Goal: Check status: Check status

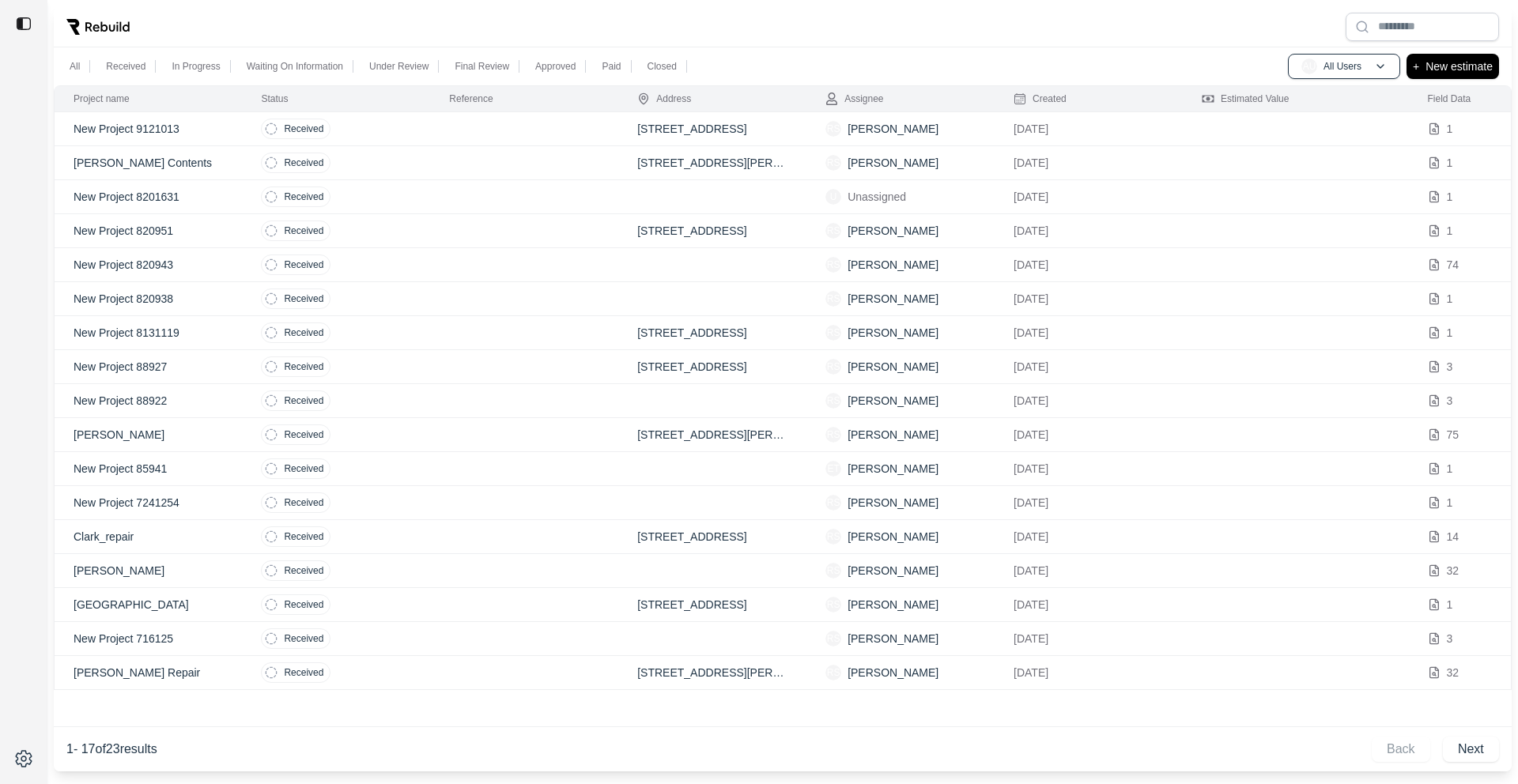
click at [411, 135] on td "Received" at bounding box center [335, 129] width 188 height 34
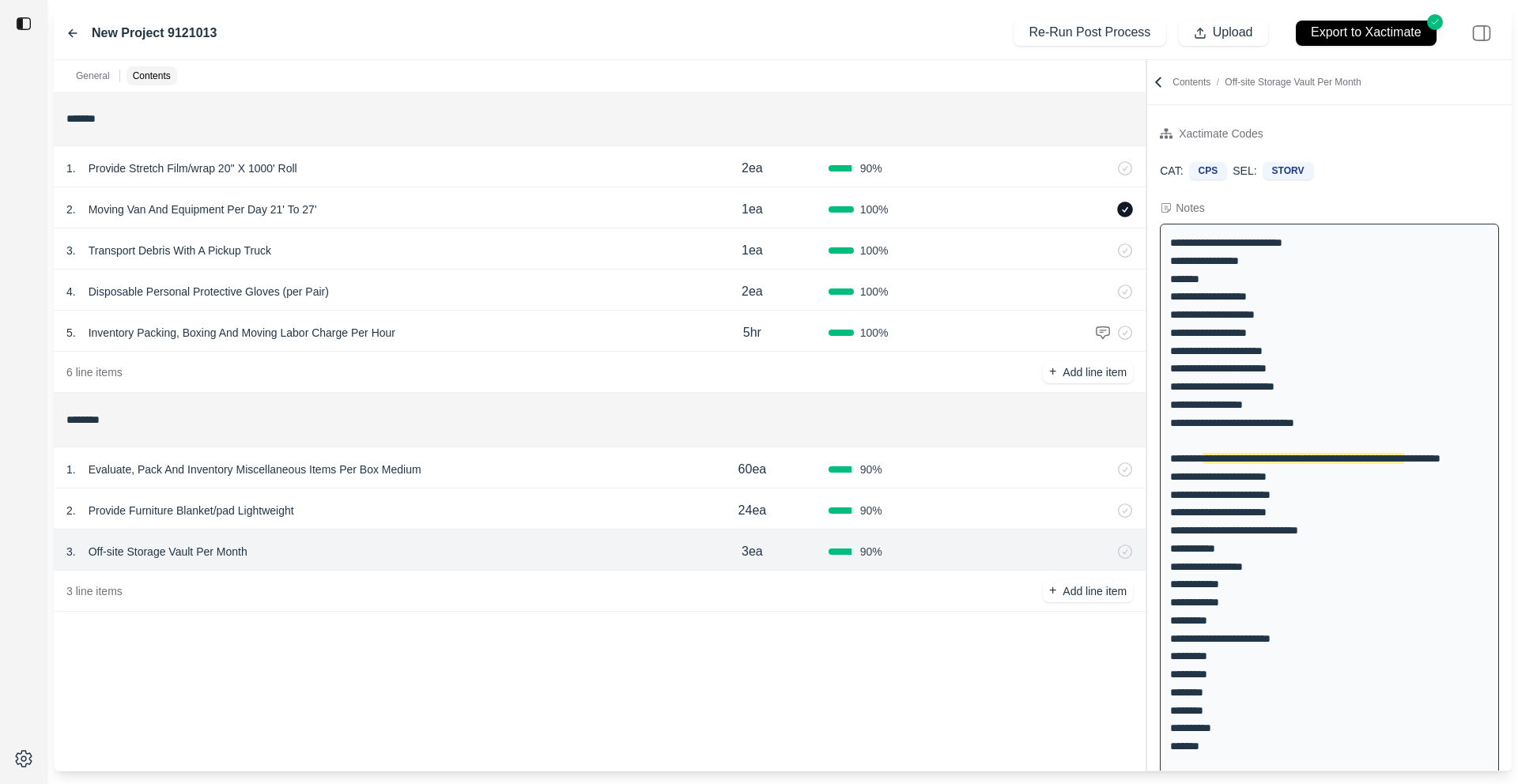
scroll to position [38, 0]
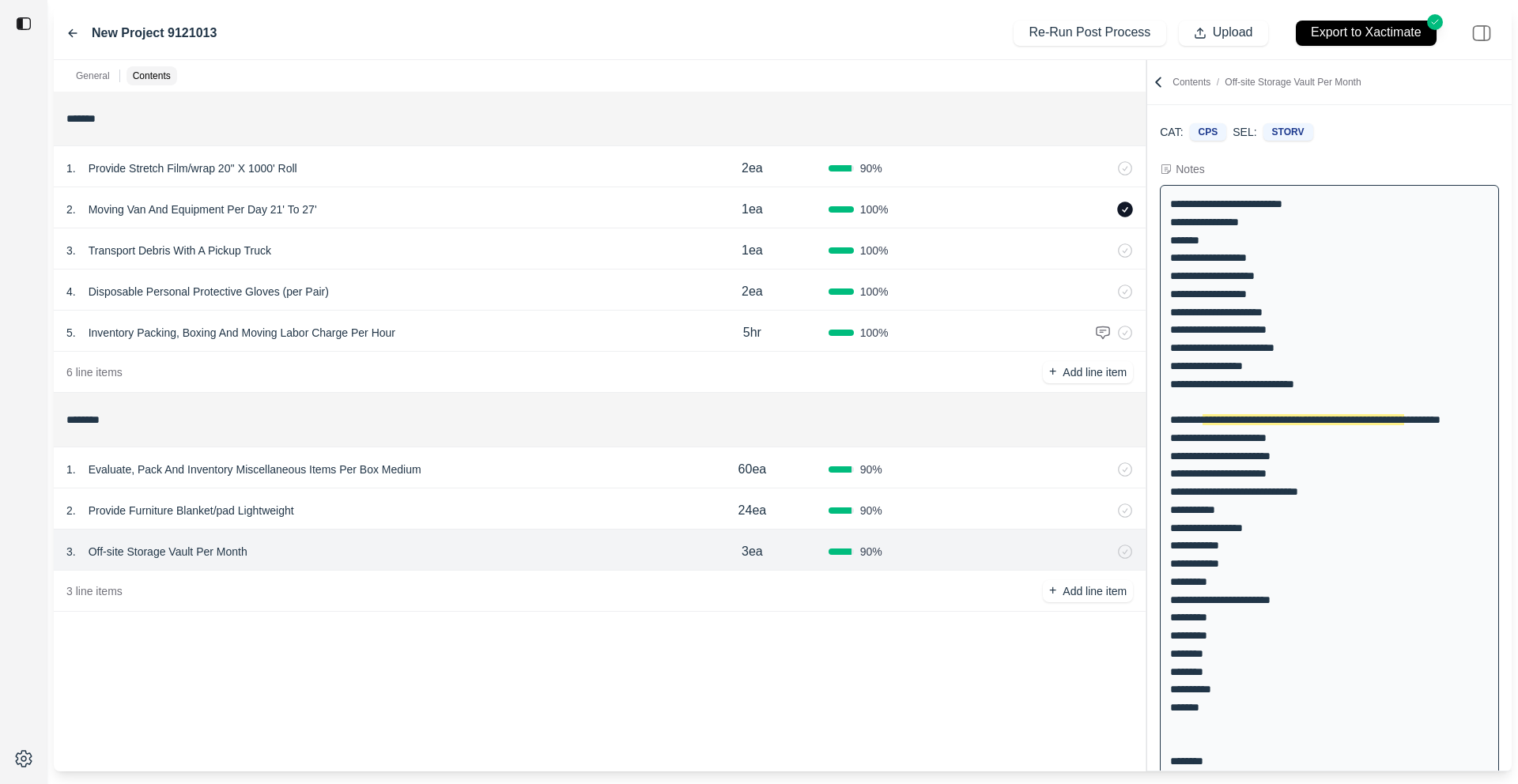
click at [388, 513] on div "2 . Provide Furniture Blanket/pad Lightweight" at bounding box center [370, 511] width 609 height 22
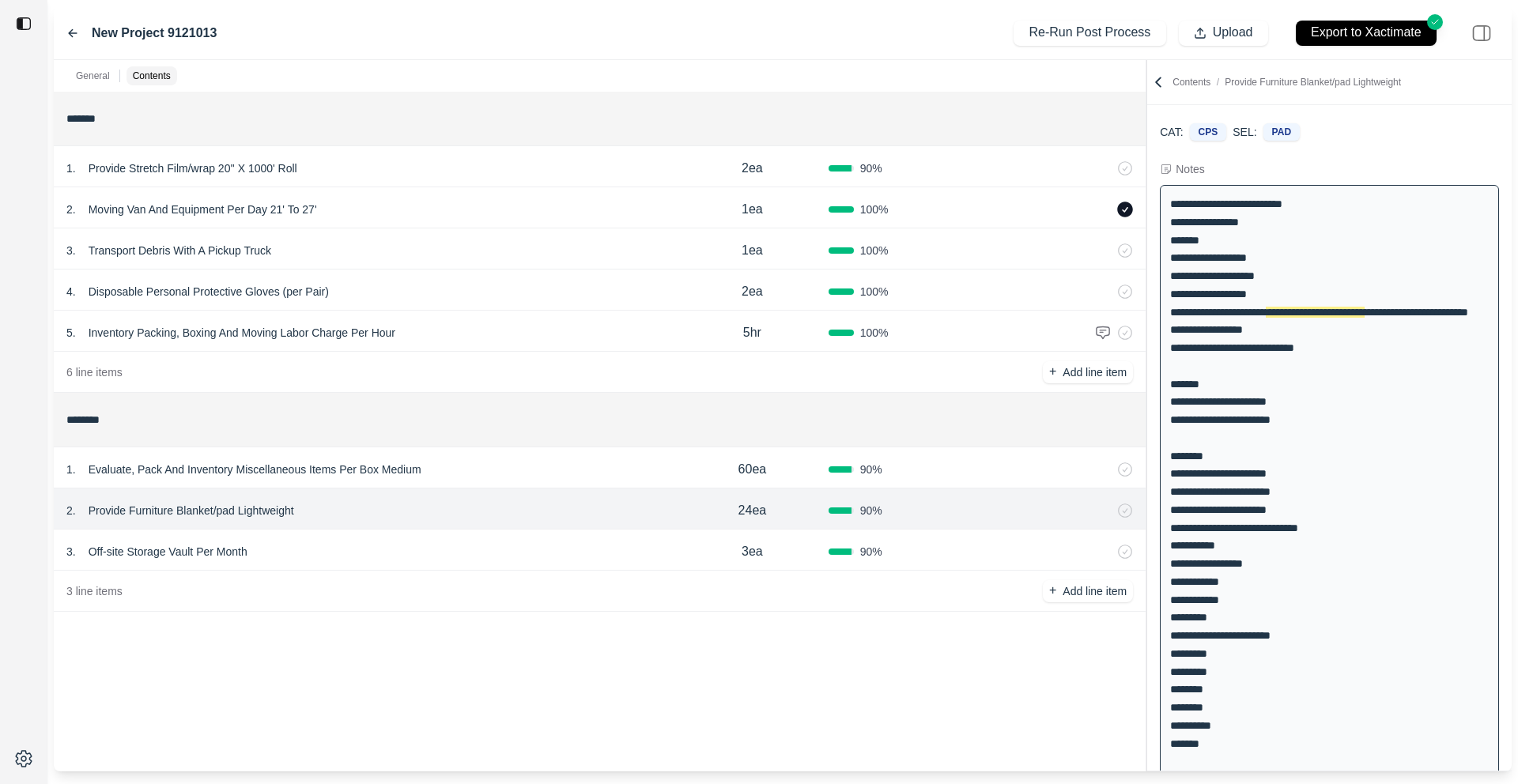
scroll to position [0, 0]
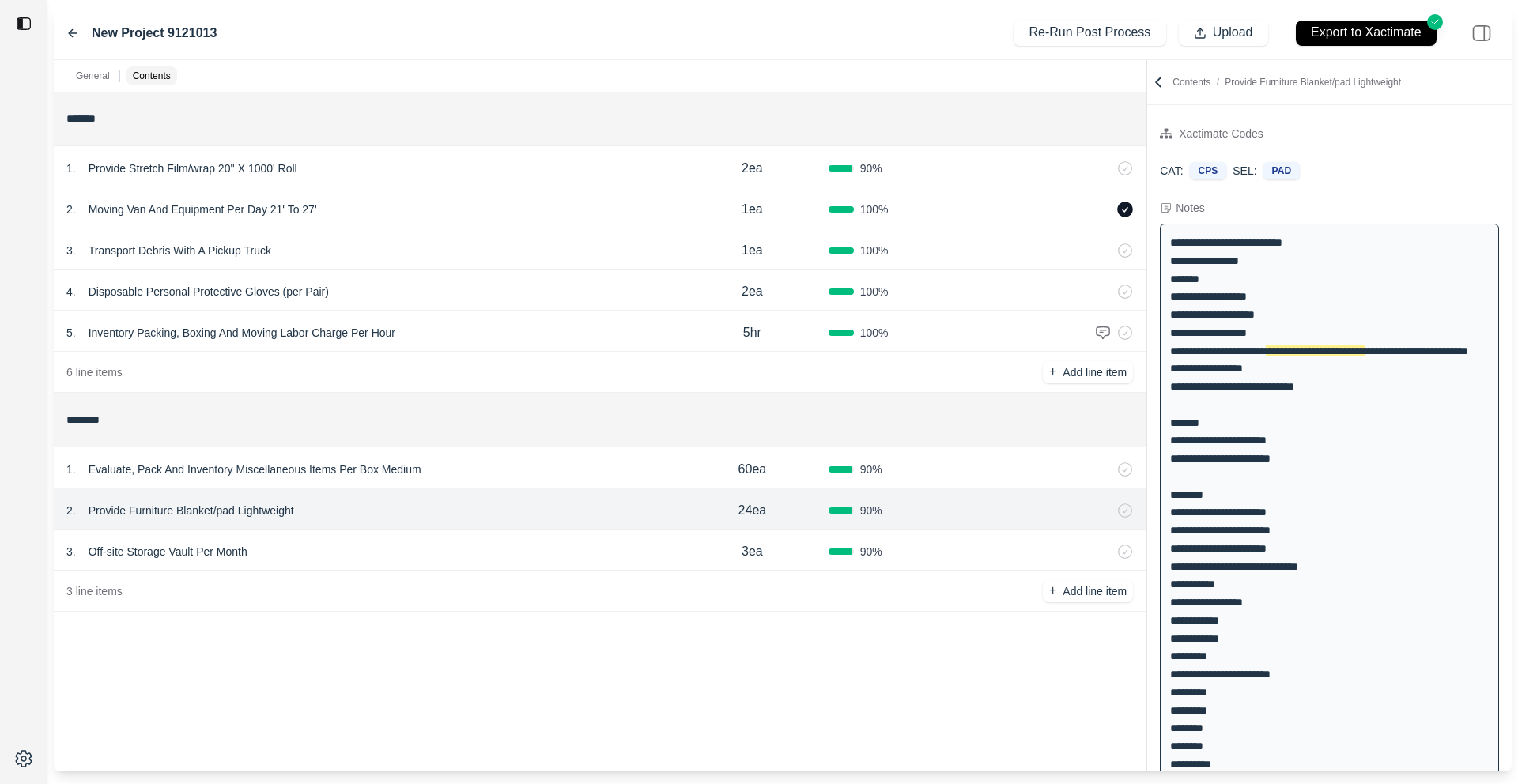
click at [476, 469] on div "1 . Evaluate, Pack And Inventory Miscellaneous Items Per Box Medium" at bounding box center [370, 469] width 609 height 22
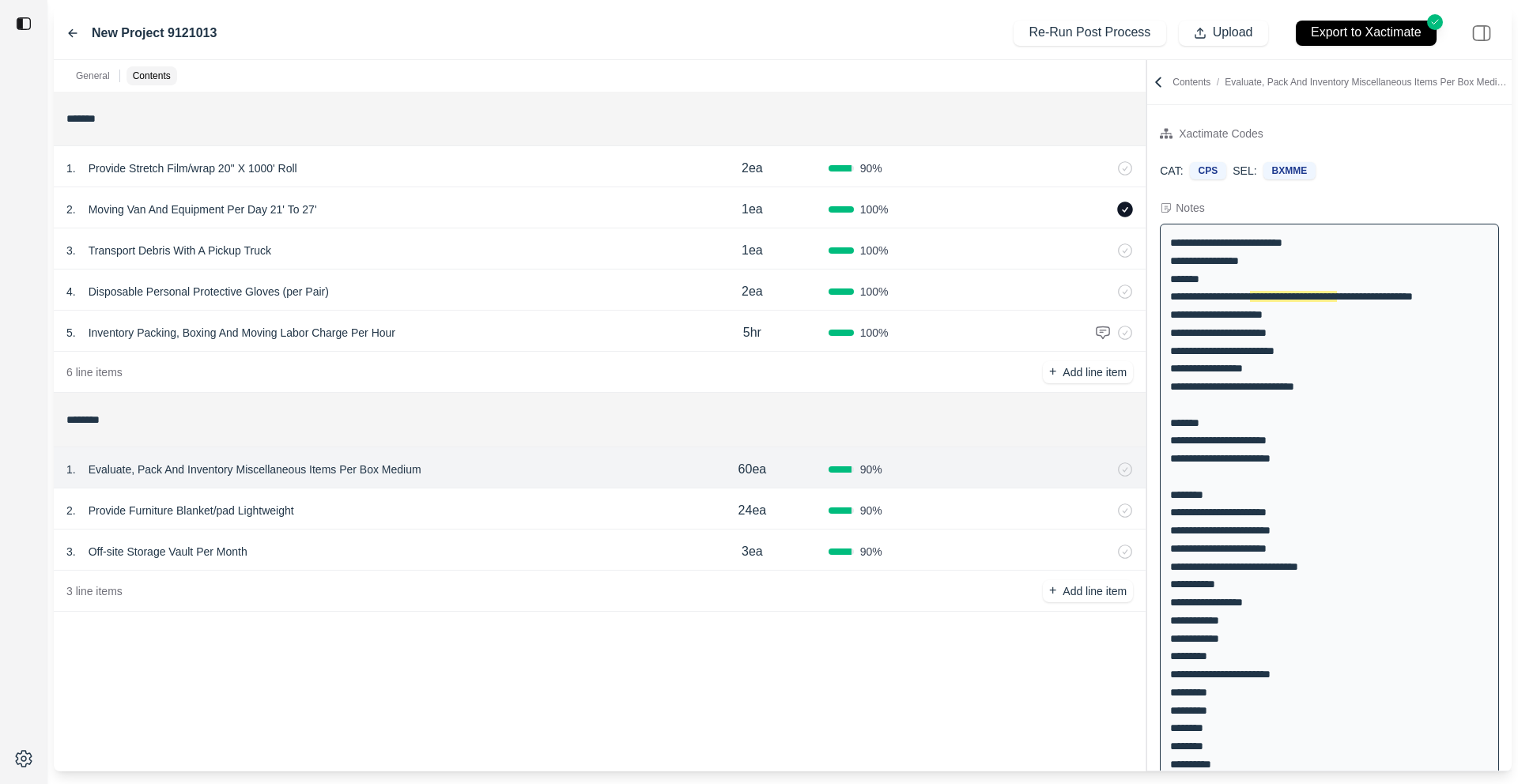
click at [72, 27] on icon at bounding box center [72, 32] width 13 height 13
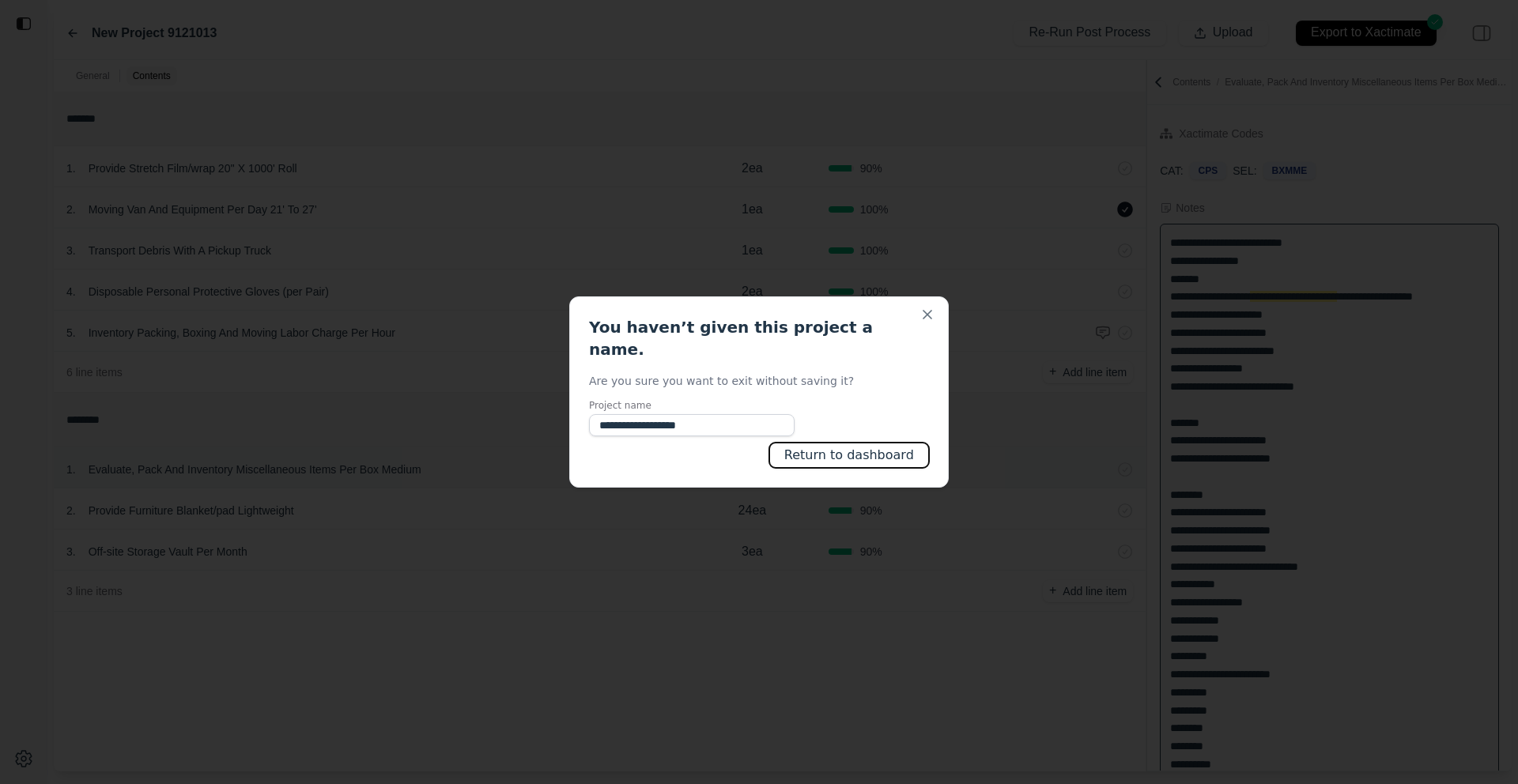
click at [865, 443] on button "Return to dashboard" at bounding box center [849, 455] width 159 height 26
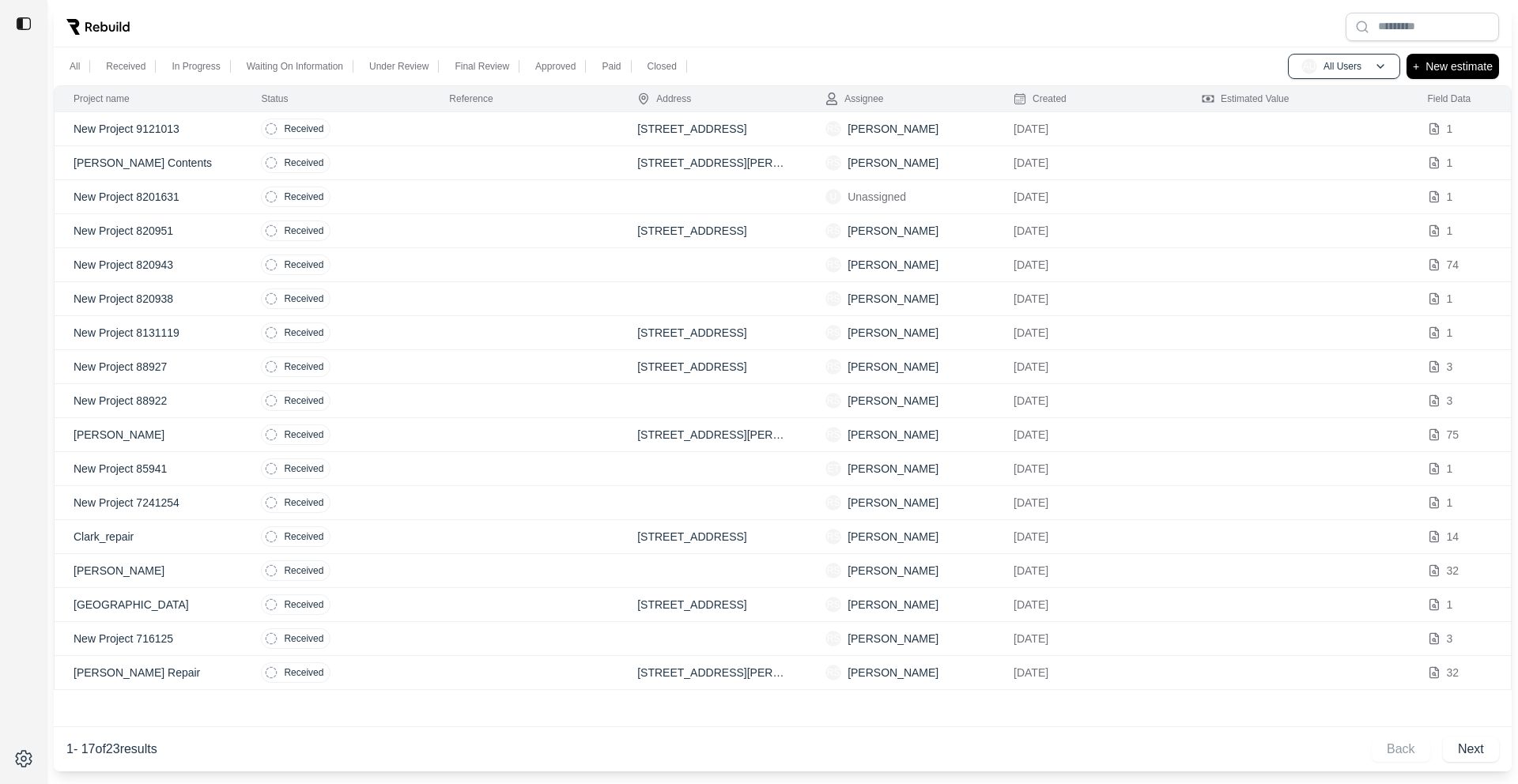
click at [621, 2] on div "All Received In Progress Waiting On Information Under Review Final Review Appro…" at bounding box center [759, 392] width 1518 height 784
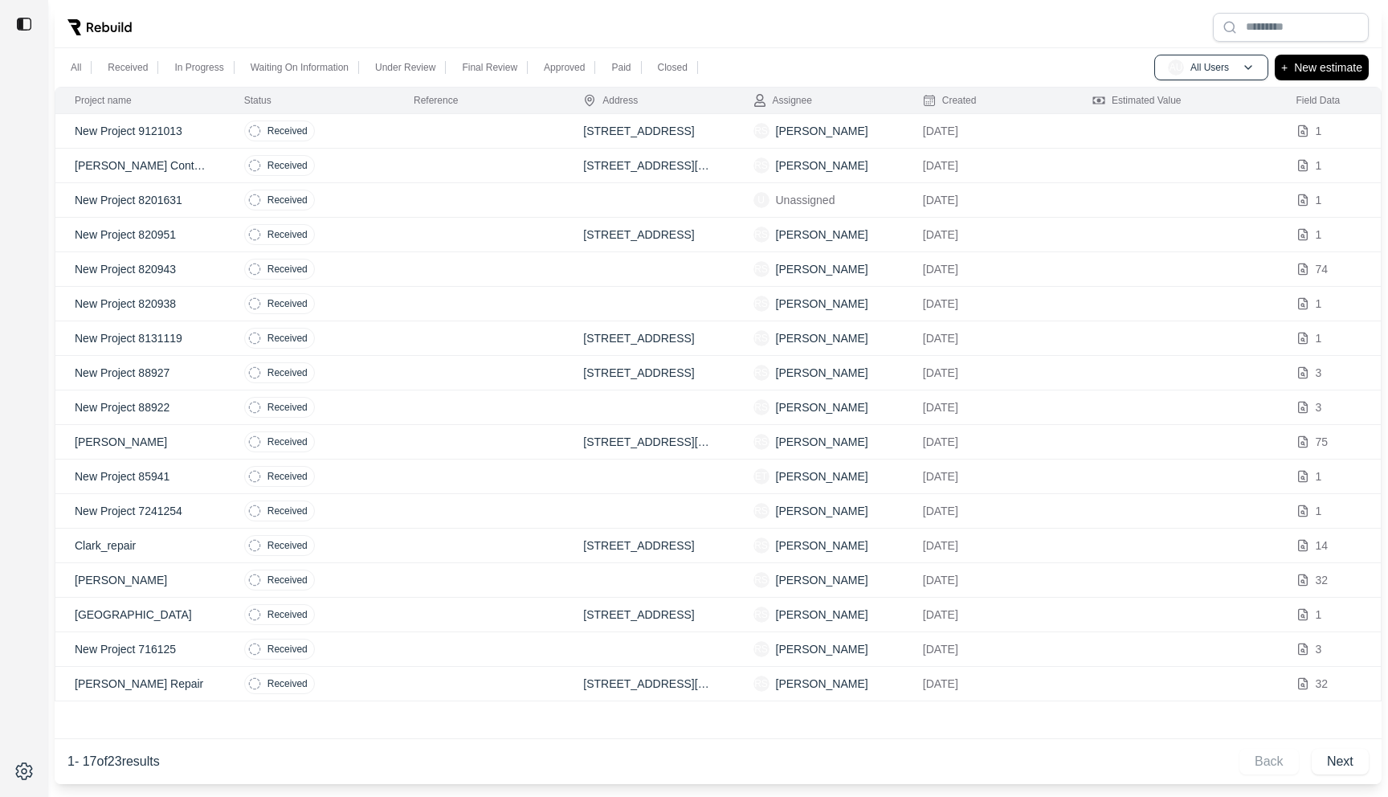
click at [423, 137] on td at bounding box center [479, 131] width 170 height 35
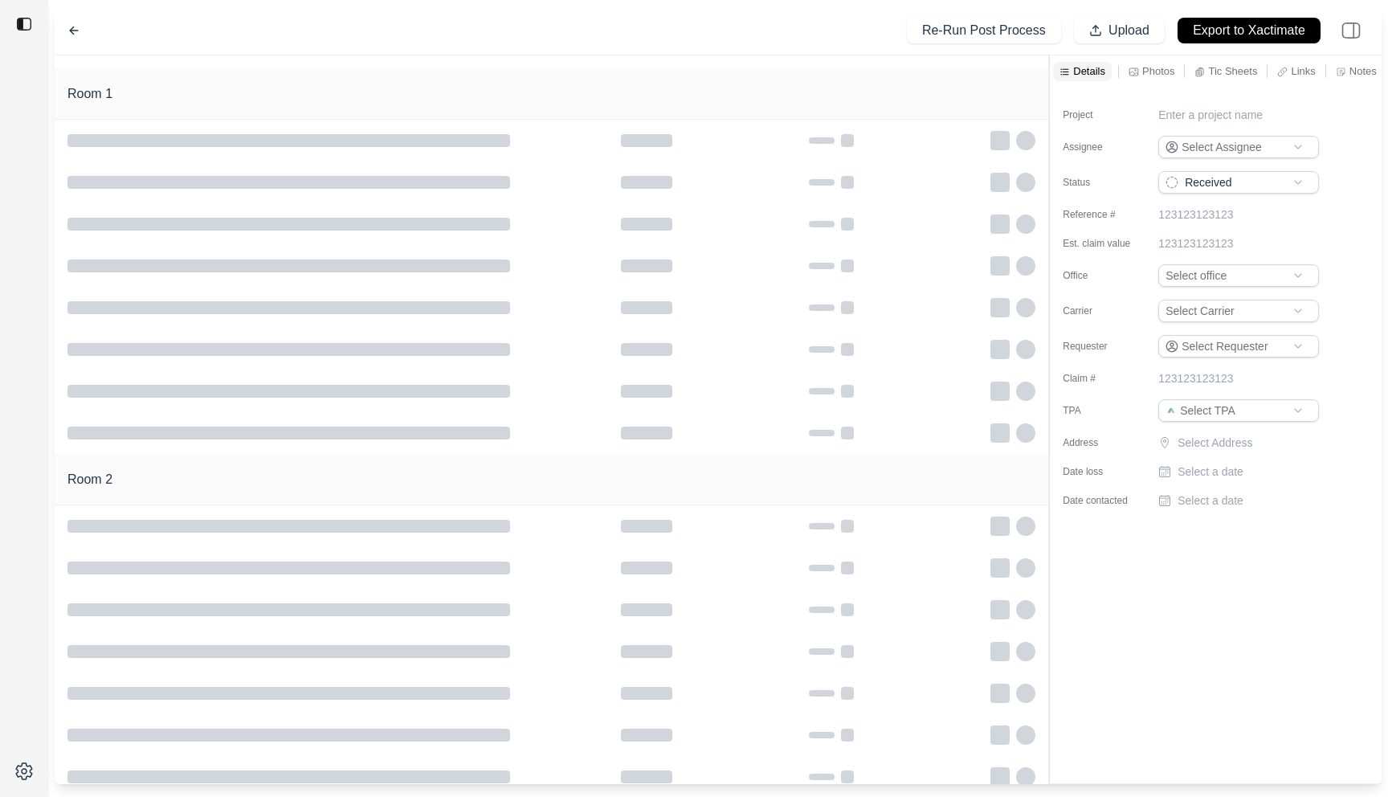
click at [441, 56] on div at bounding box center [552, 61] width 994 height 13
click at [438, 126] on div at bounding box center [552, 141] width 994 height 42
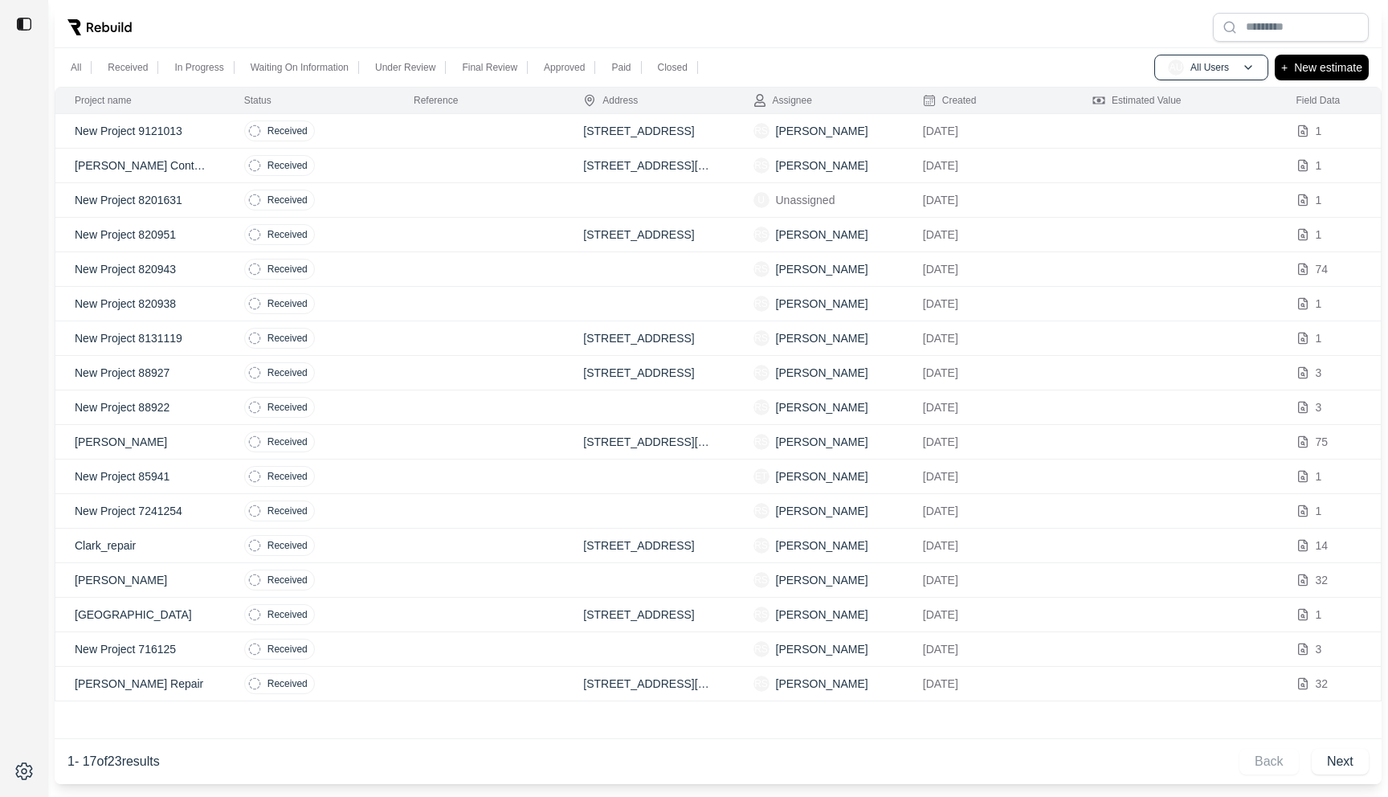
click at [459, 125] on td at bounding box center [479, 131] width 170 height 35
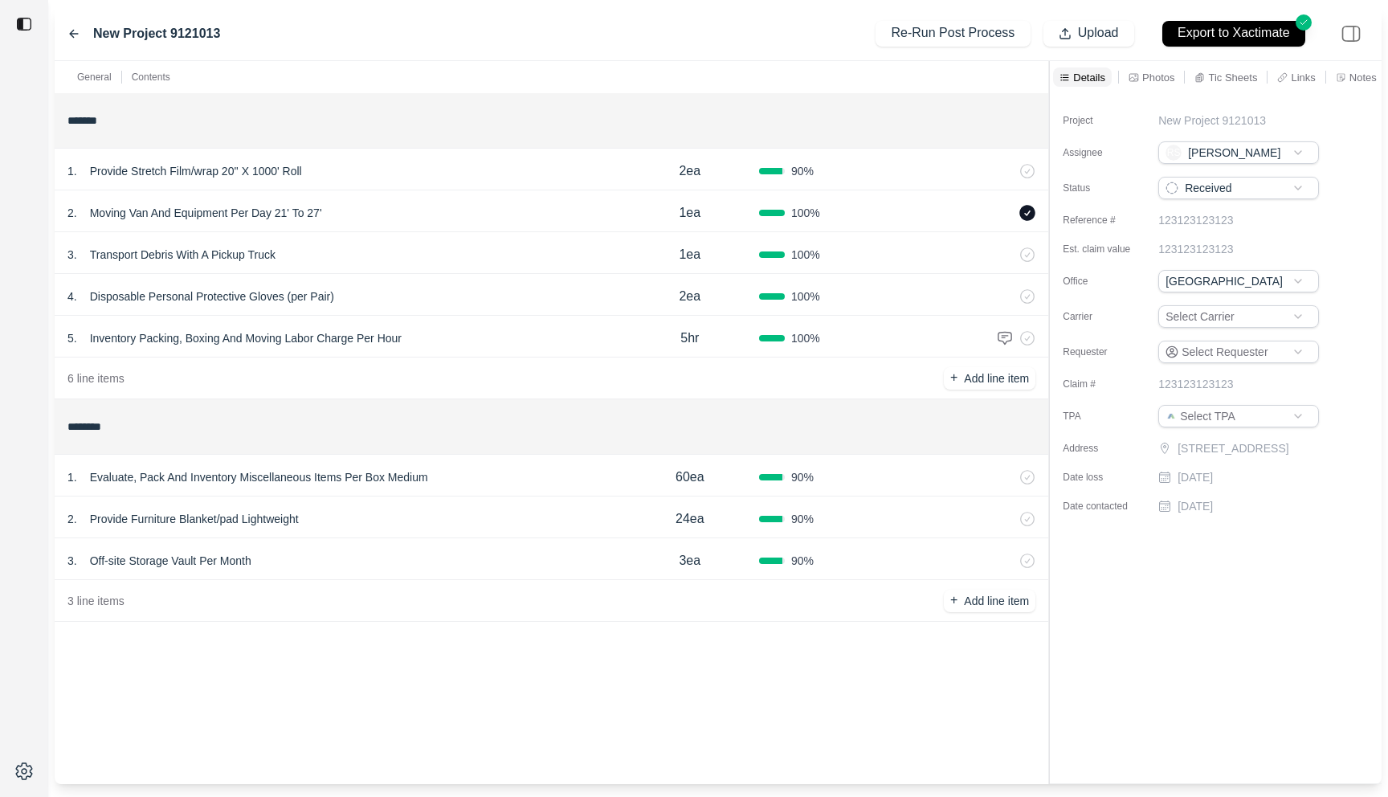
click at [501, 43] on div "New Project 9121013 Re-Run Post Process Upload Export to Xactimate" at bounding box center [718, 33] width 1327 height 55
click at [480, 477] on div "1 . Evaluate, Pack And Inventory Miscellaneous Items Per Box Medium" at bounding box center [344, 477] width 554 height 22
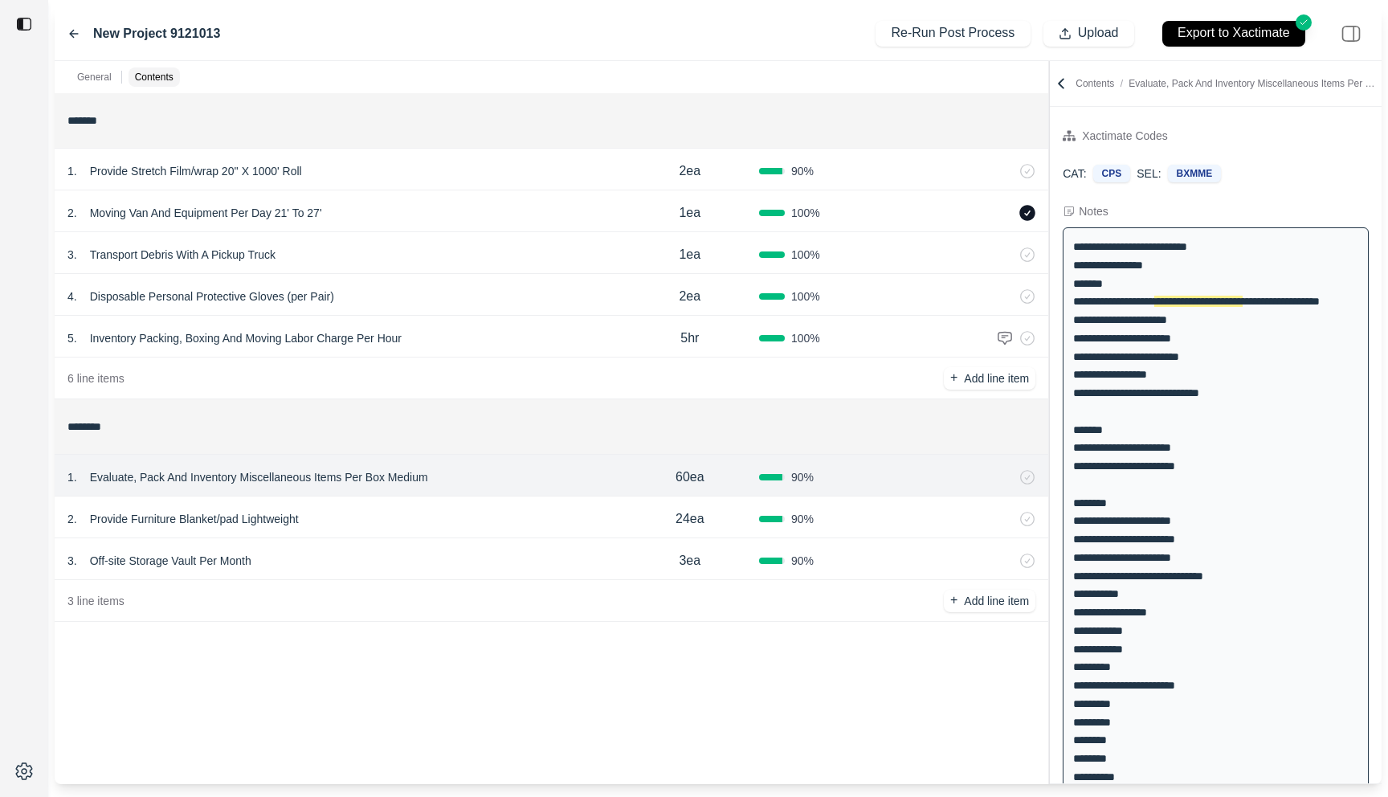
click at [471, 509] on div "2 . Provide Furniture Blanket/pad Lightweight" at bounding box center [344, 519] width 554 height 22
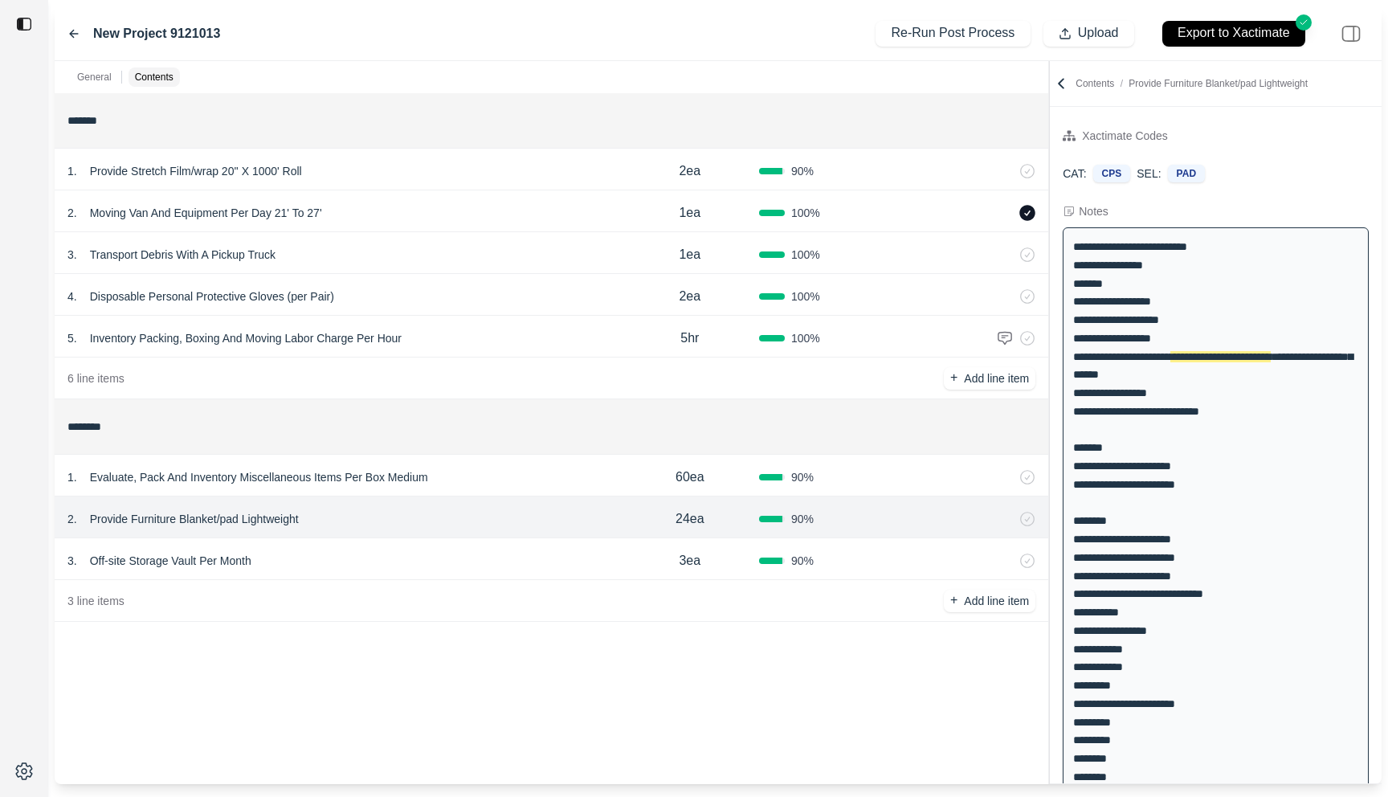
click at [471, 545] on div "3 . Off-site Storage Vault Per Month 3ea 90 %" at bounding box center [552, 559] width 994 height 42
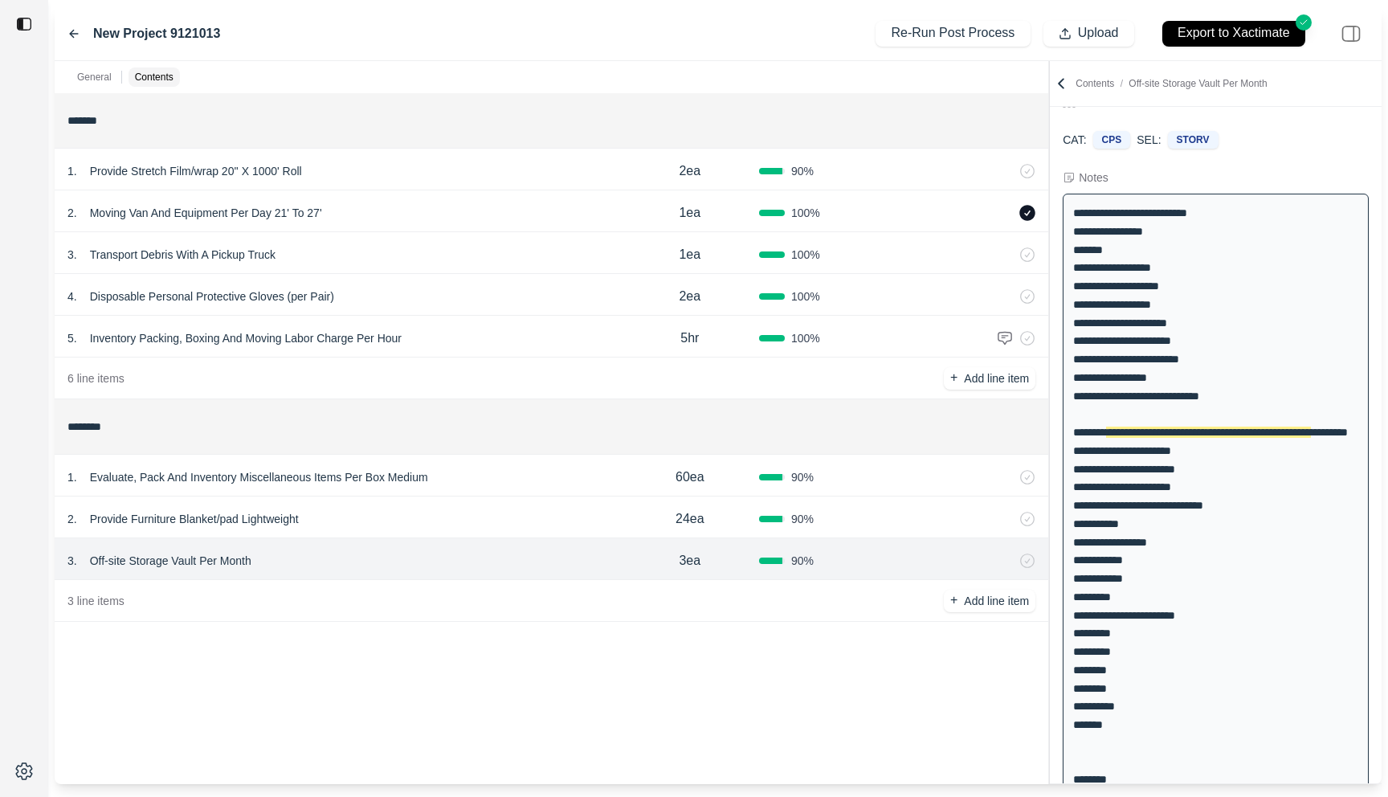
scroll to position [39, 0]
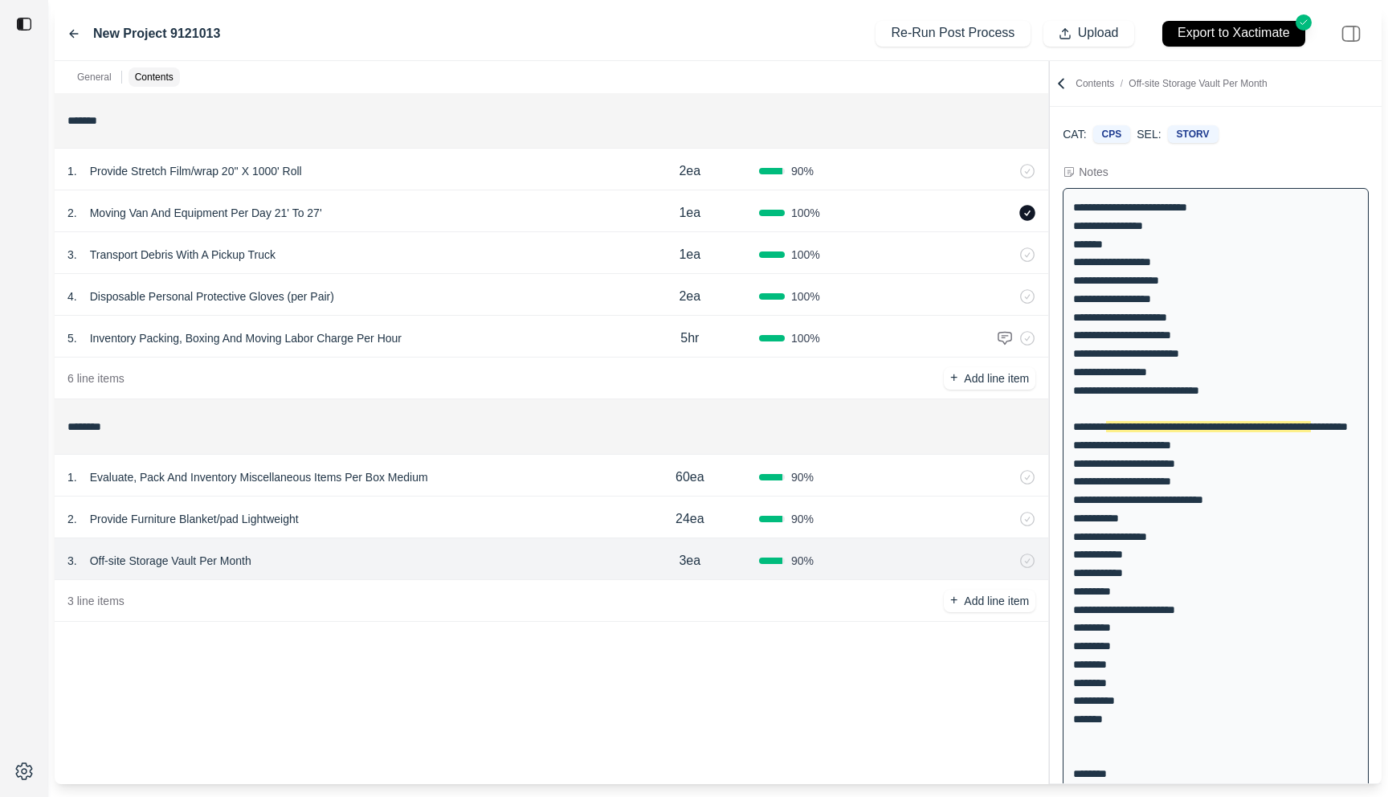
click at [73, 33] on icon at bounding box center [74, 33] width 8 height 7
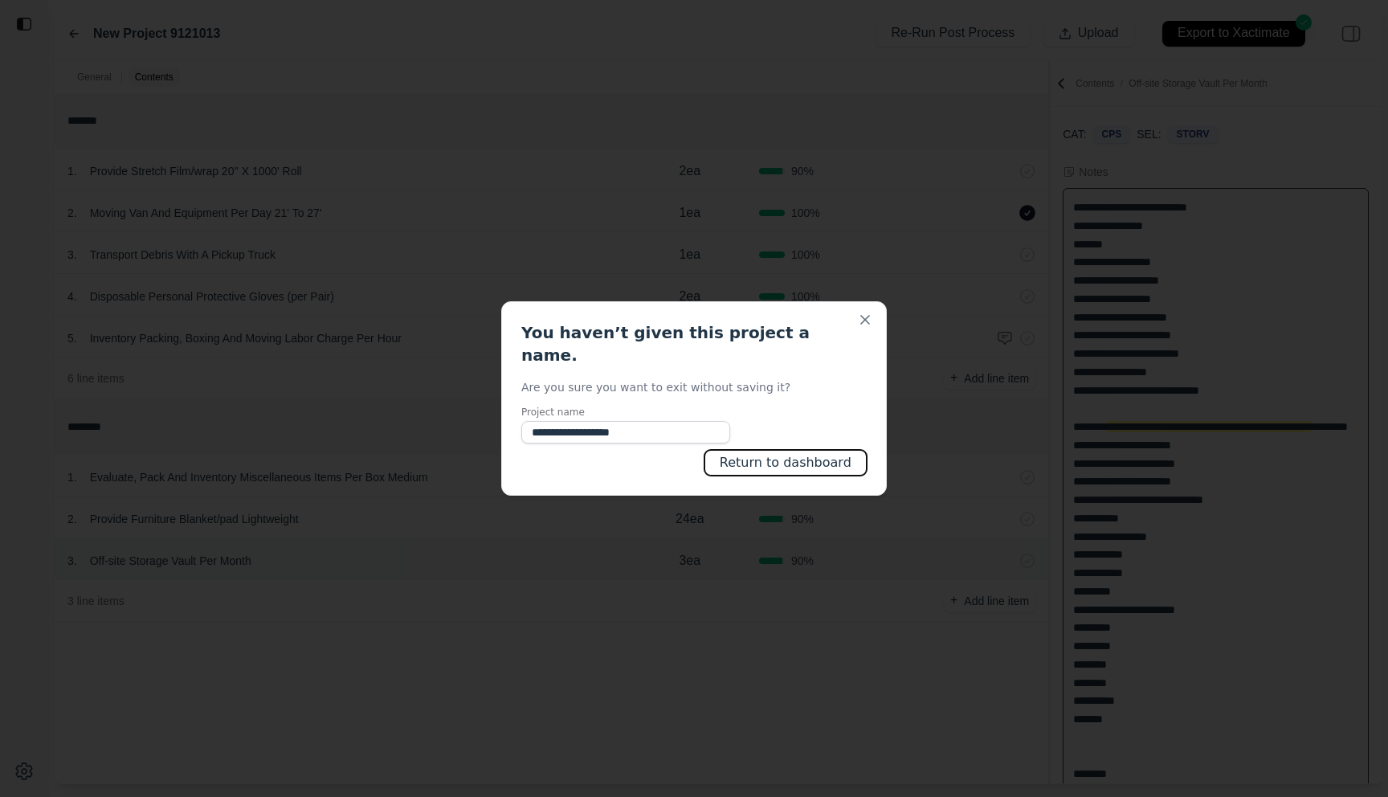
click at [795, 450] on button "Return to dashboard" at bounding box center [786, 463] width 162 height 26
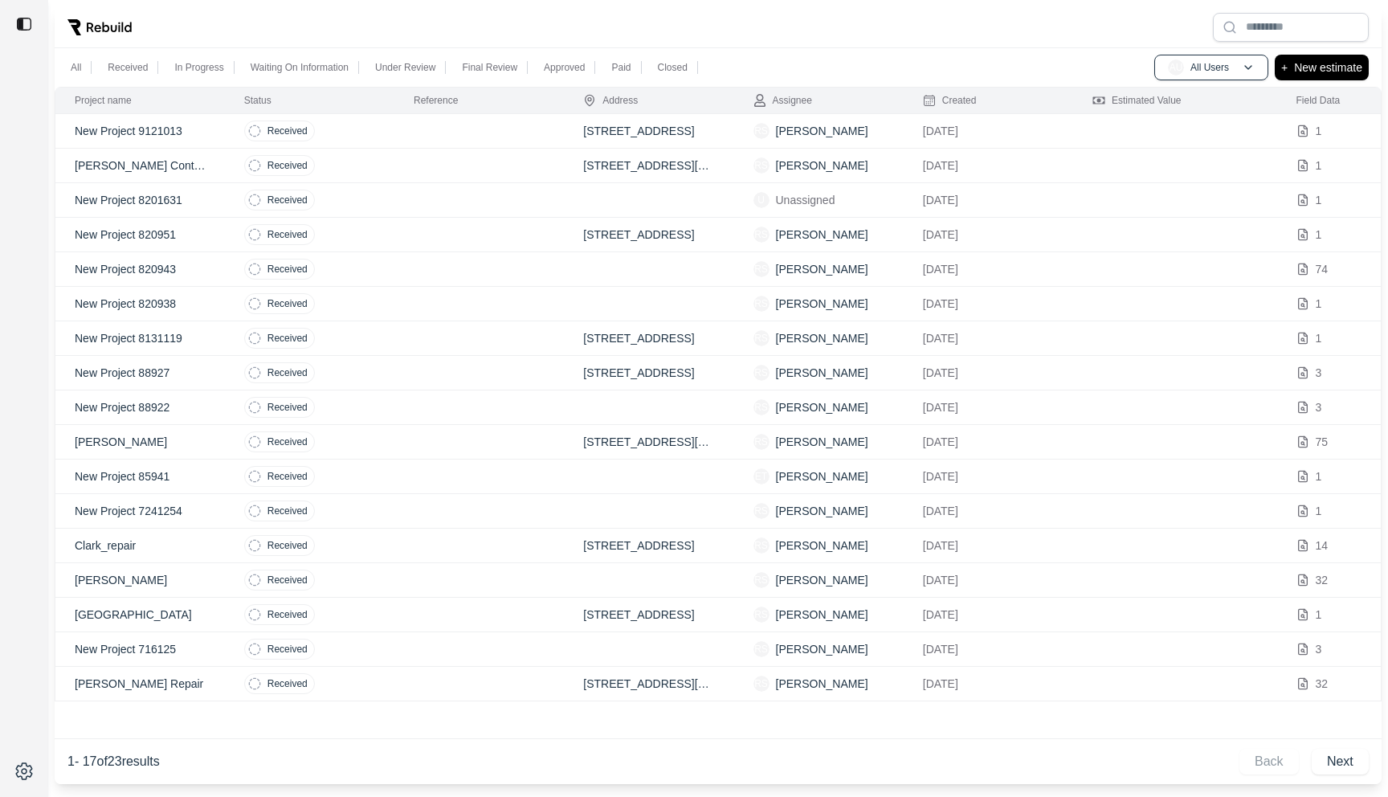
click at [404, 144] on td at bounding box center [479, 131] width 170 height 35
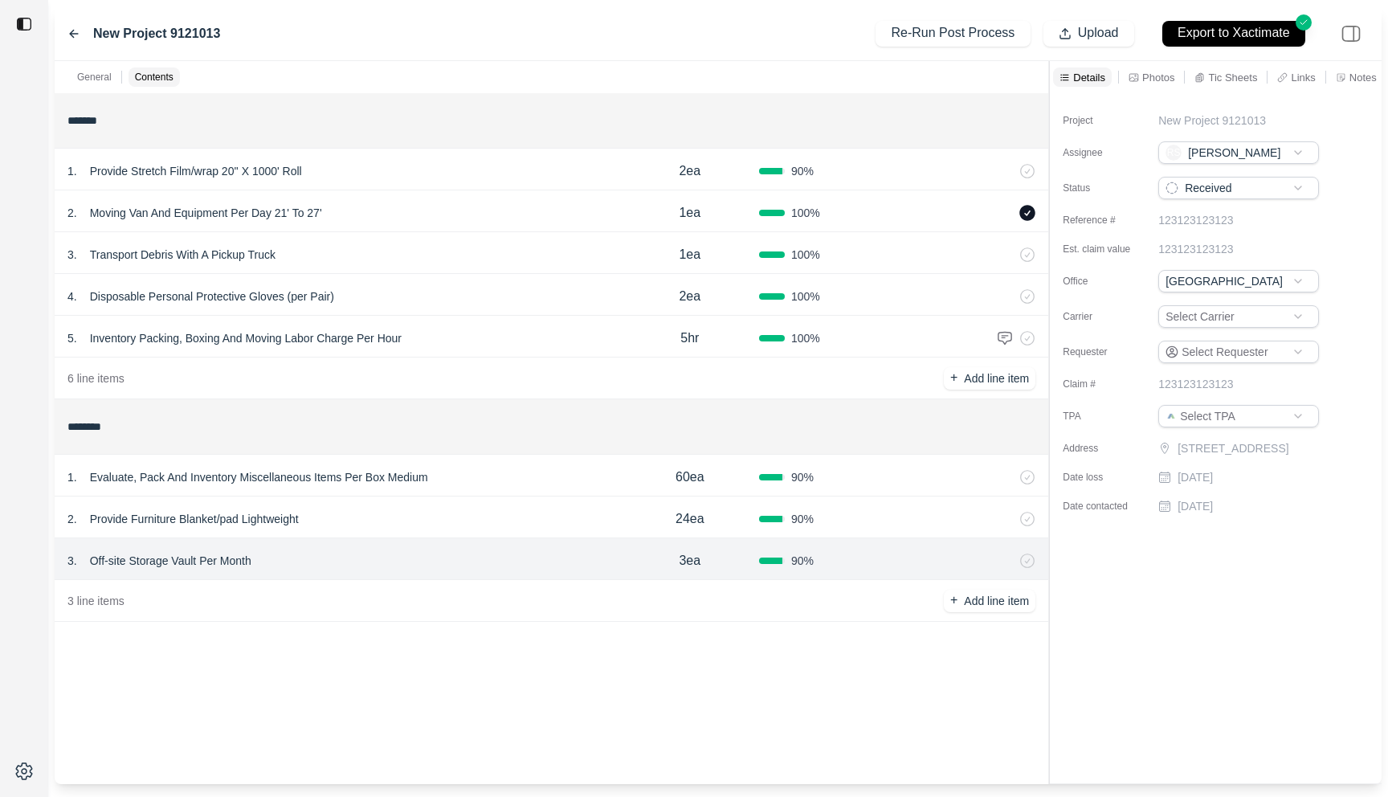
click at [75, 35] on icon at bounding box center [73, 33] width 13 height 13
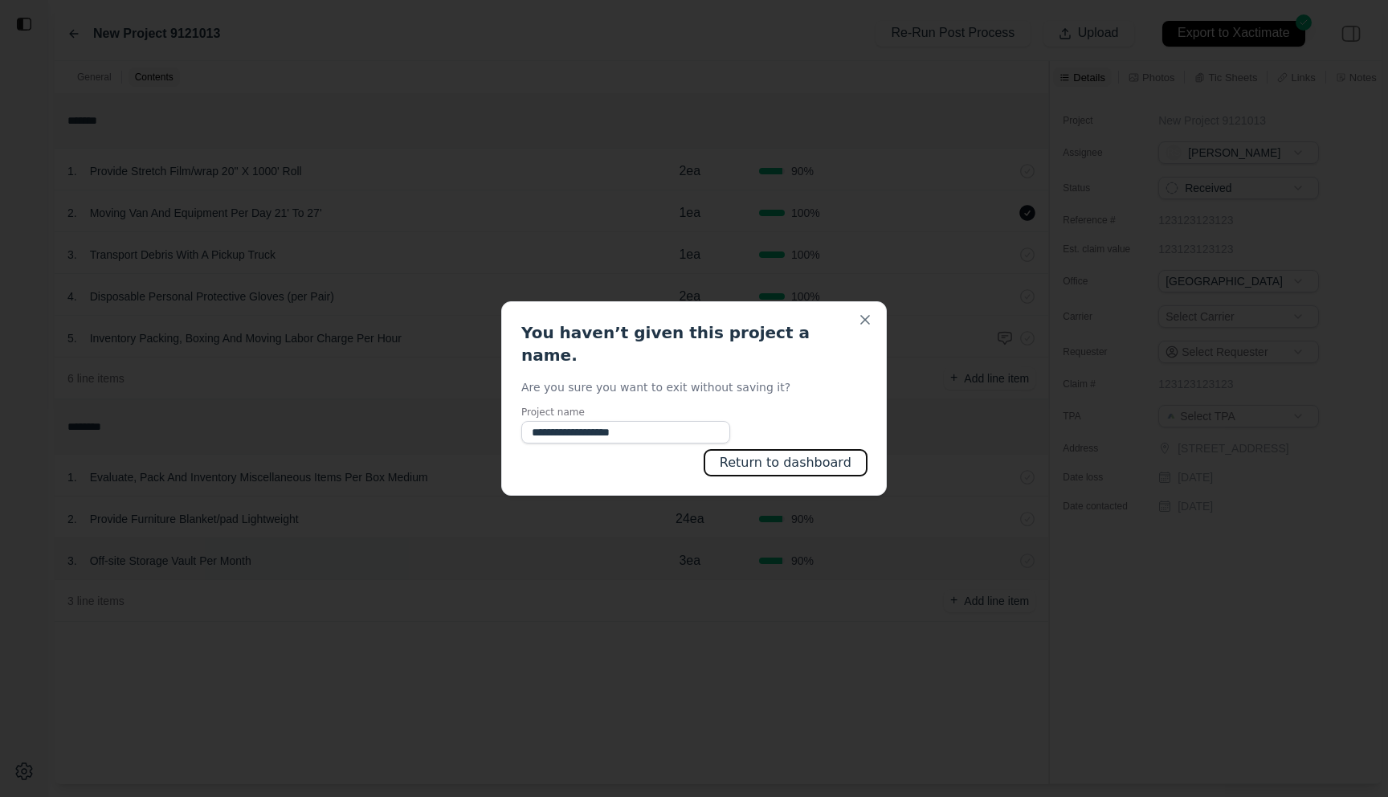
click at [796, 463] on button "Return to dashboard" at bounding box center [786, 463] width 162 height 26
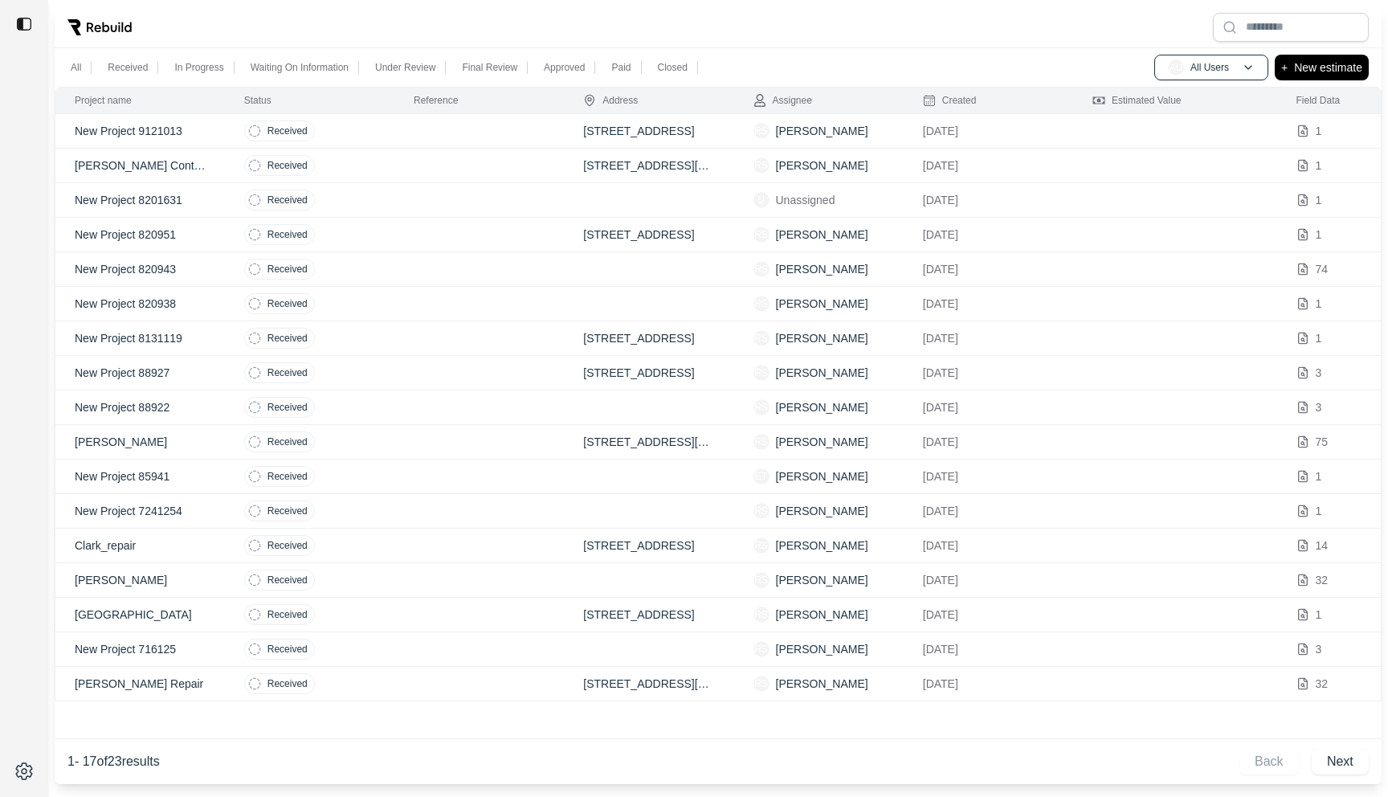
click at [435, 224] on td at bounding box center [479, 235] width 170 height 35
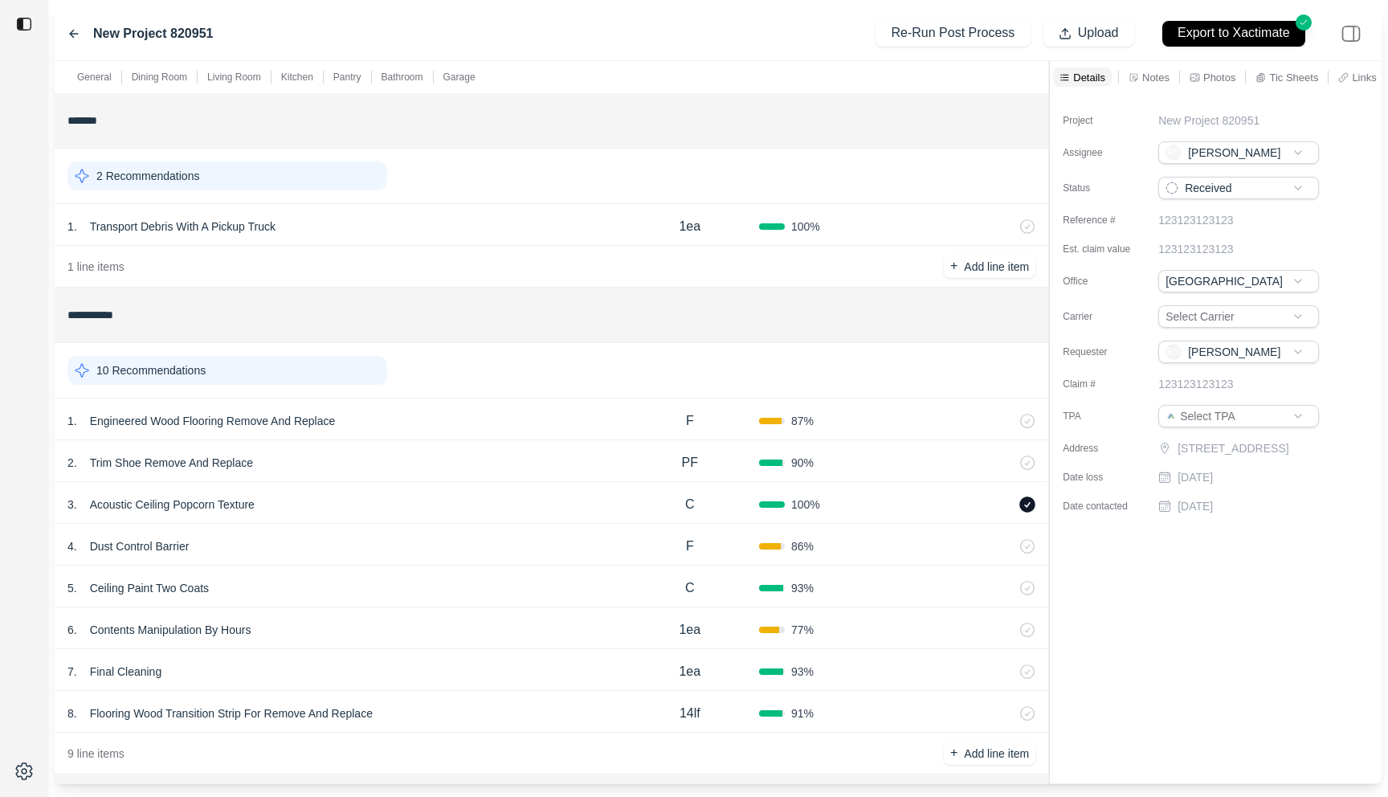
click at [452, 410] on div "1 . Engineered Wood Flooring Remove And Replace" at bounding box center [344, 421] width 554 height 22
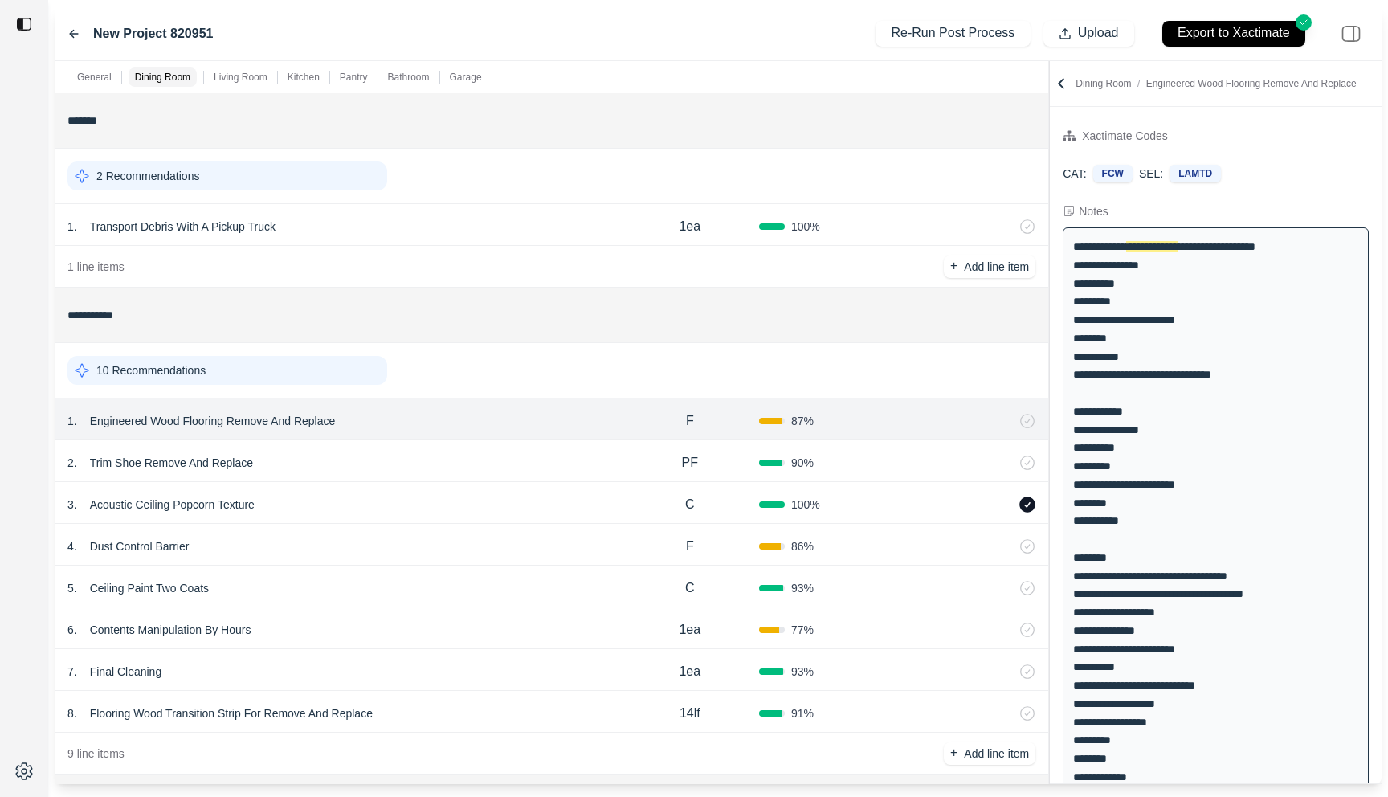
click at [449, 499] on div "3 . Acoustic Ceiling Popcorn Texture" at bounding box center [344, 504] width 554 height 22
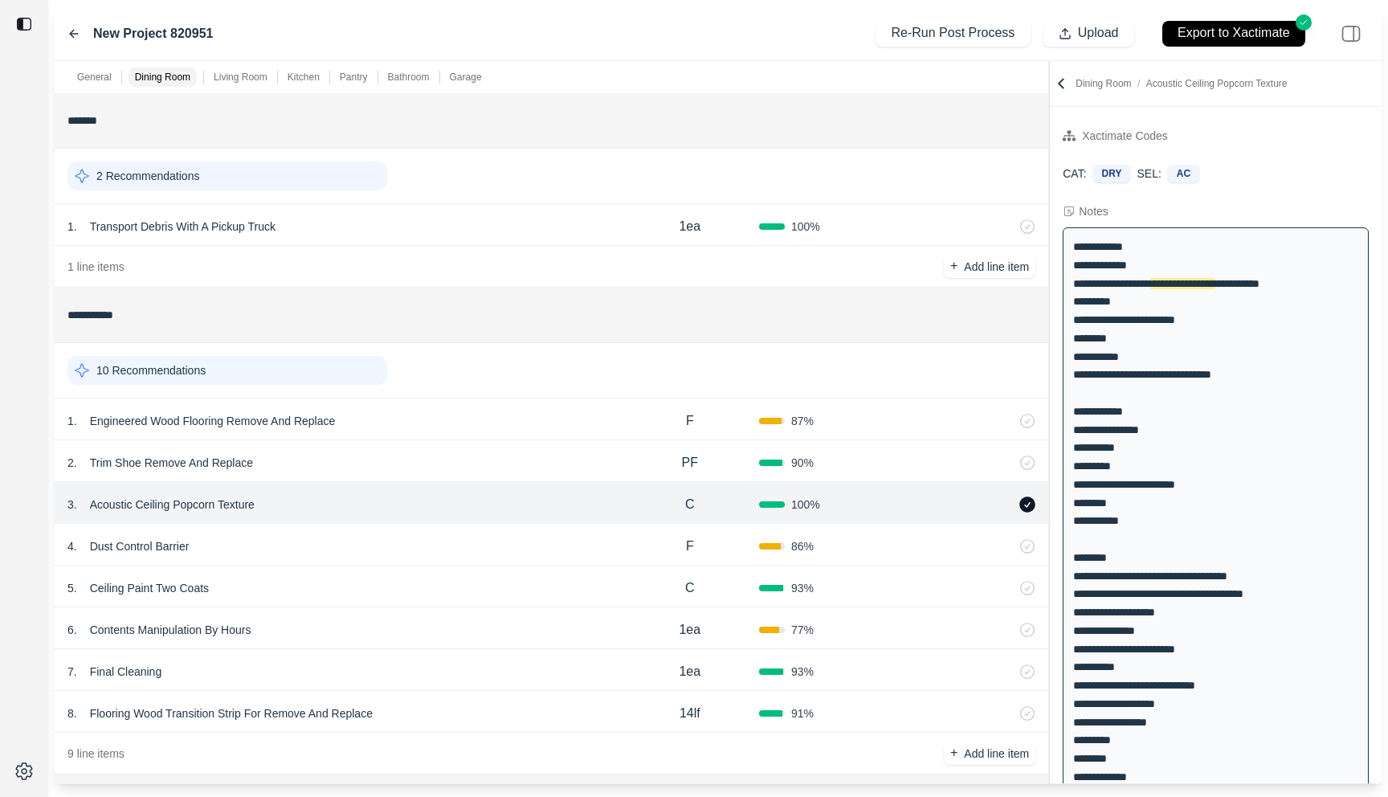
click at [74, 30] on icon at bounding box center [73, 33] width 13 height 13
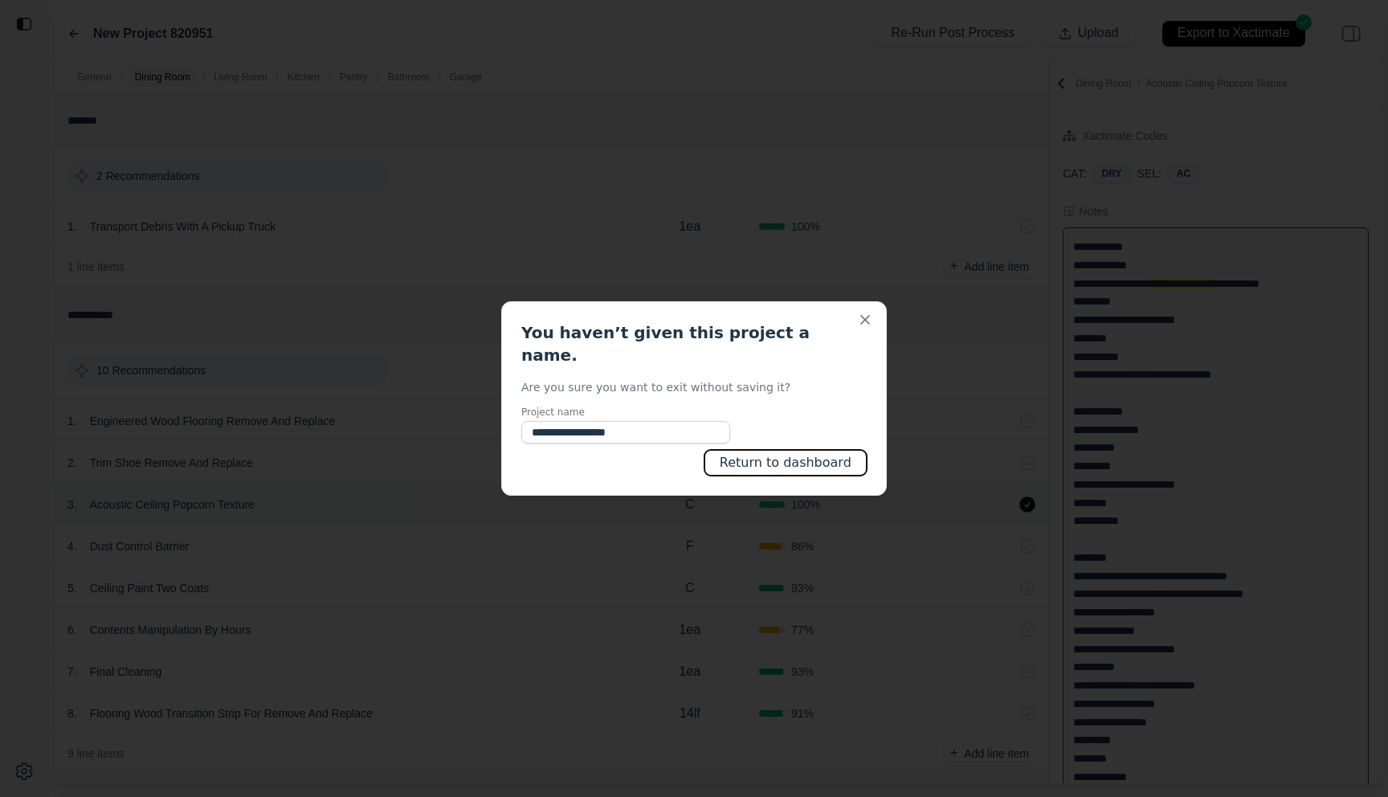
click at [806, 454] on button "Return to dashboard" at bounding box center [786, 463] width 162 height 26
